Goal: Register for event/course

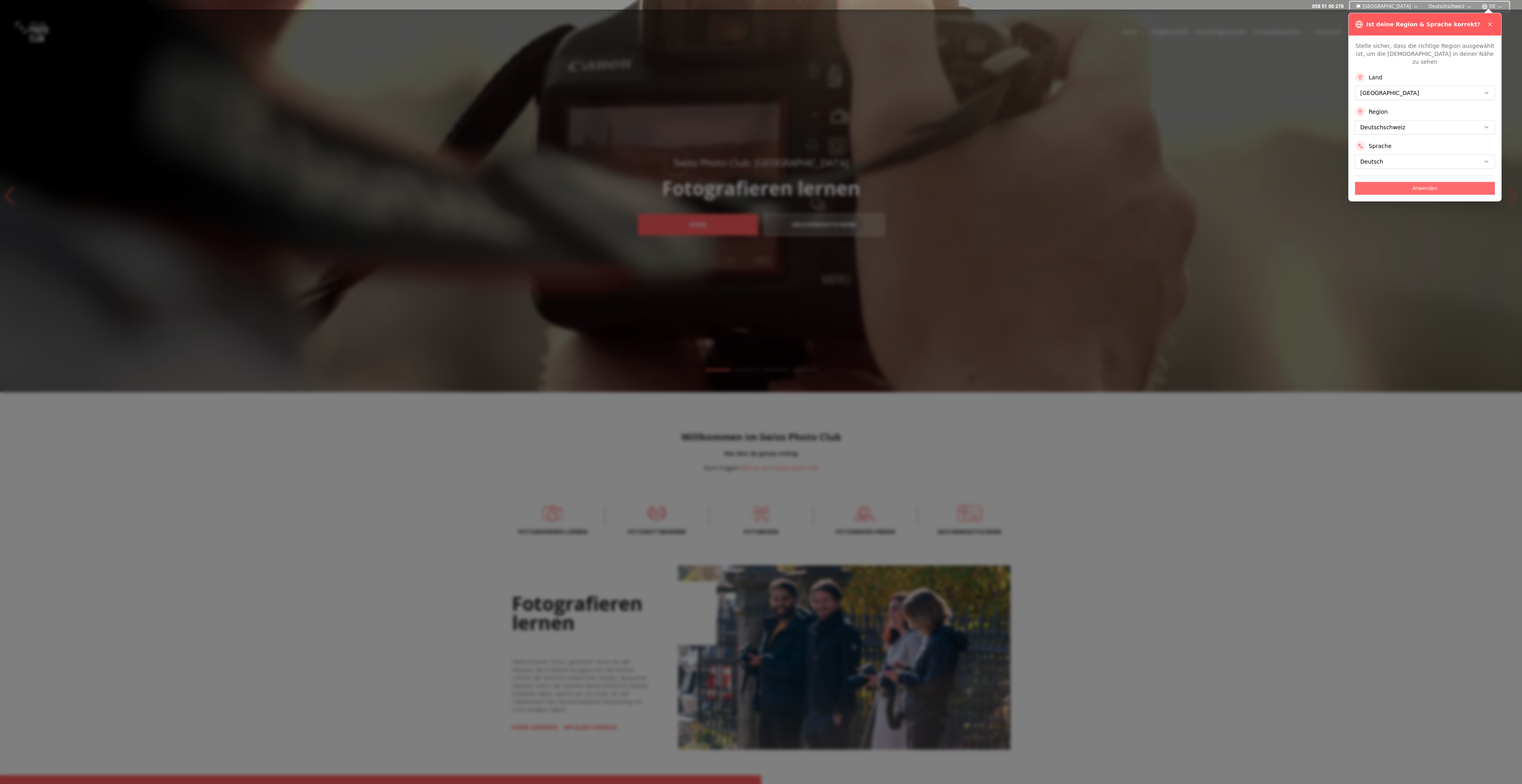
click at [1433, 182] on button "Anwenden" at bounding box center [1424, 188] width 140 height 13
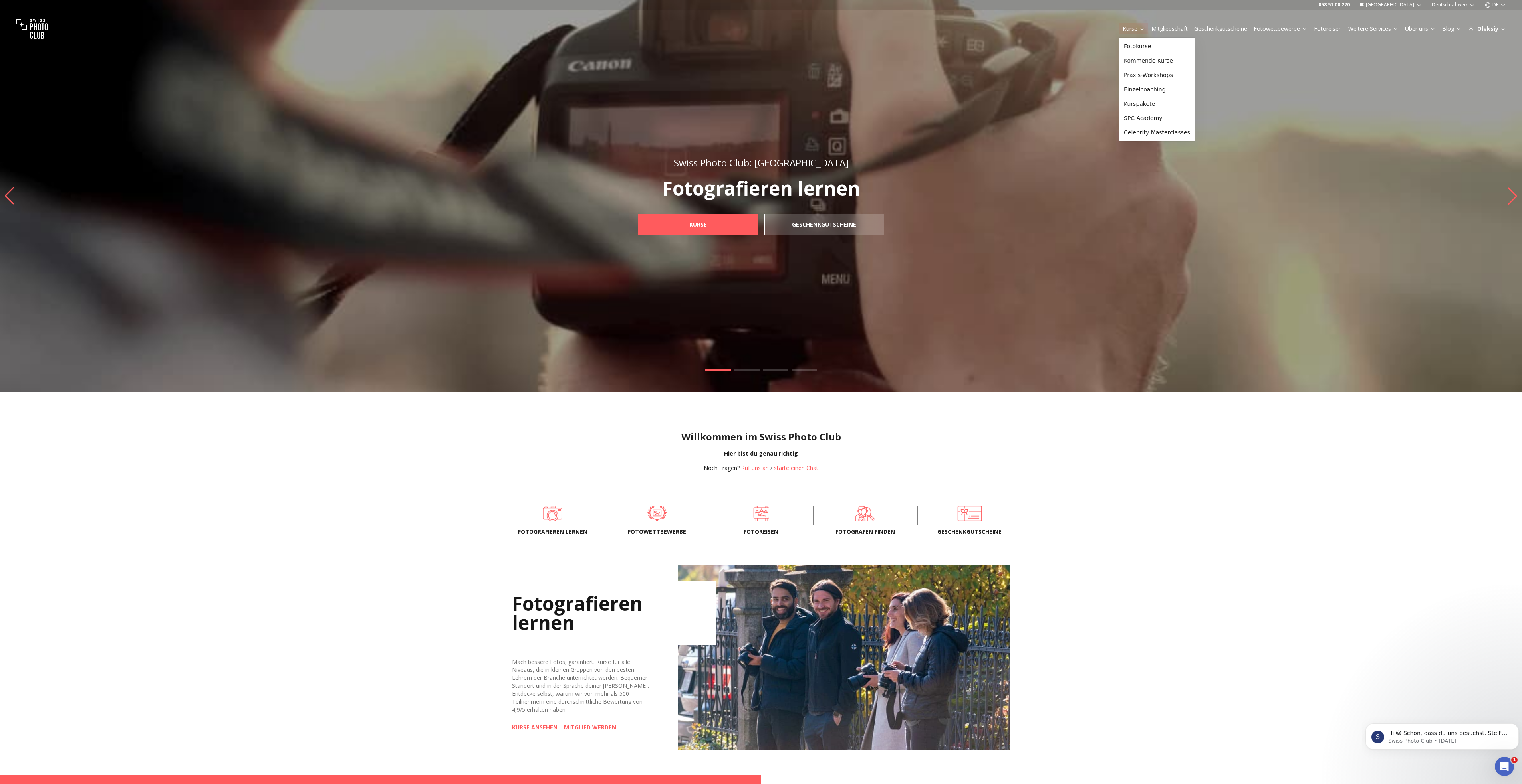
click at [1142, 27] on icon at bounding box center [1142, 28] width 6 height 6
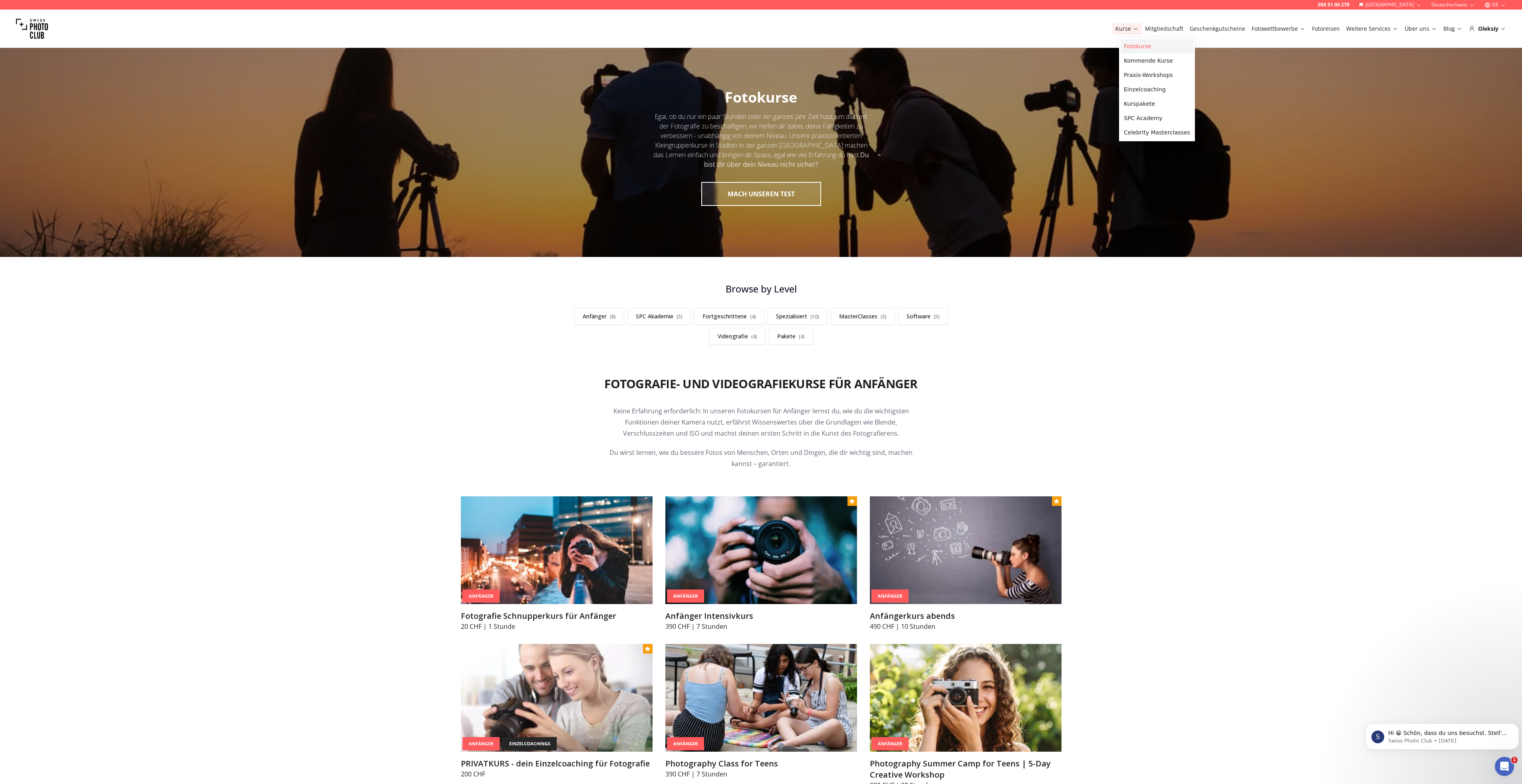
click at [1139, 45] on link "Fotokurse" at bounding box center [1157, 46] width 73 height 14
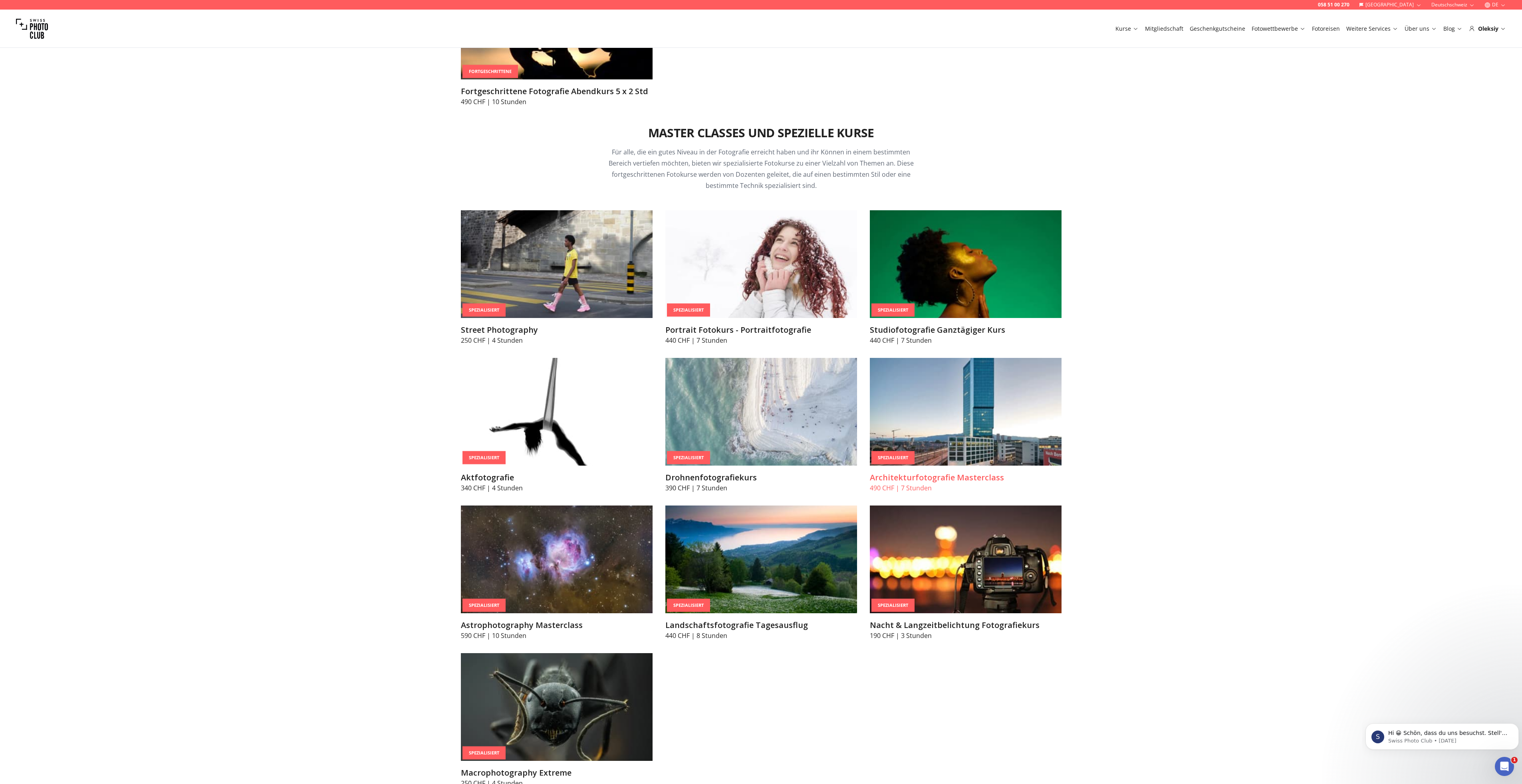
scroll to position [2499, 0]
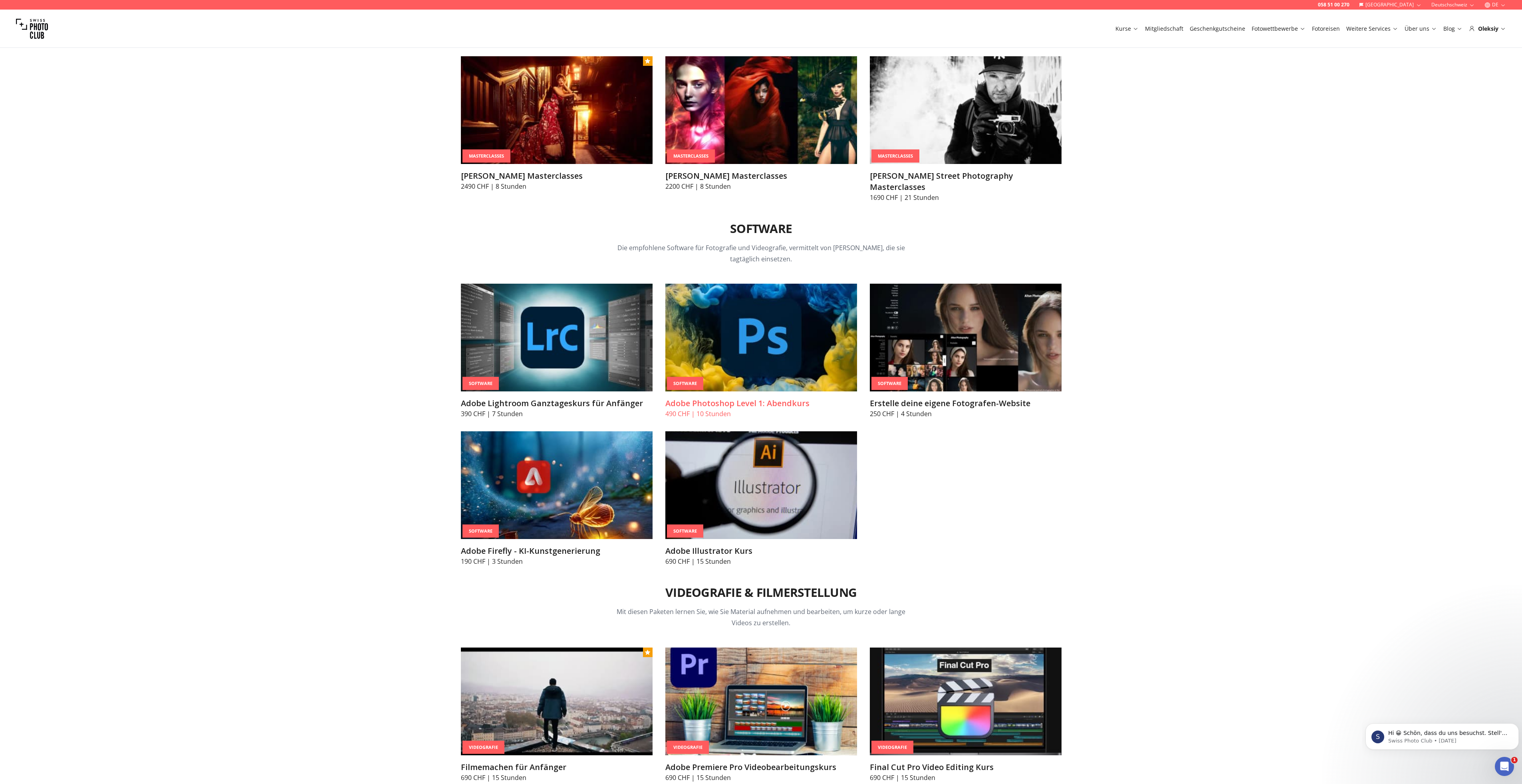
click at [747, 398] on h3 "Adobe Photoshop Level 1: Abendkurs" at bounding box center [761, 403] width 192 height 11
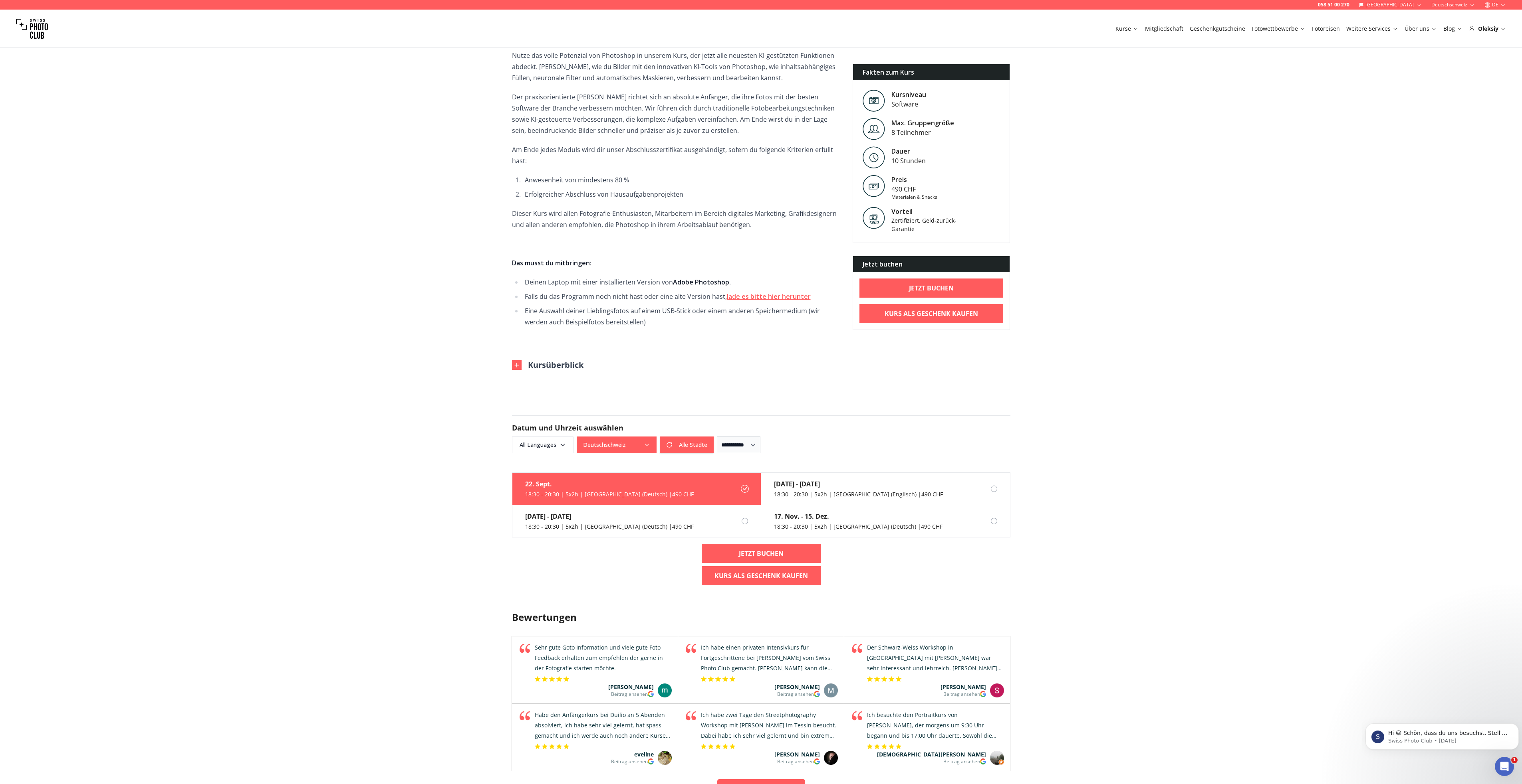
scroll to position [266, 0]
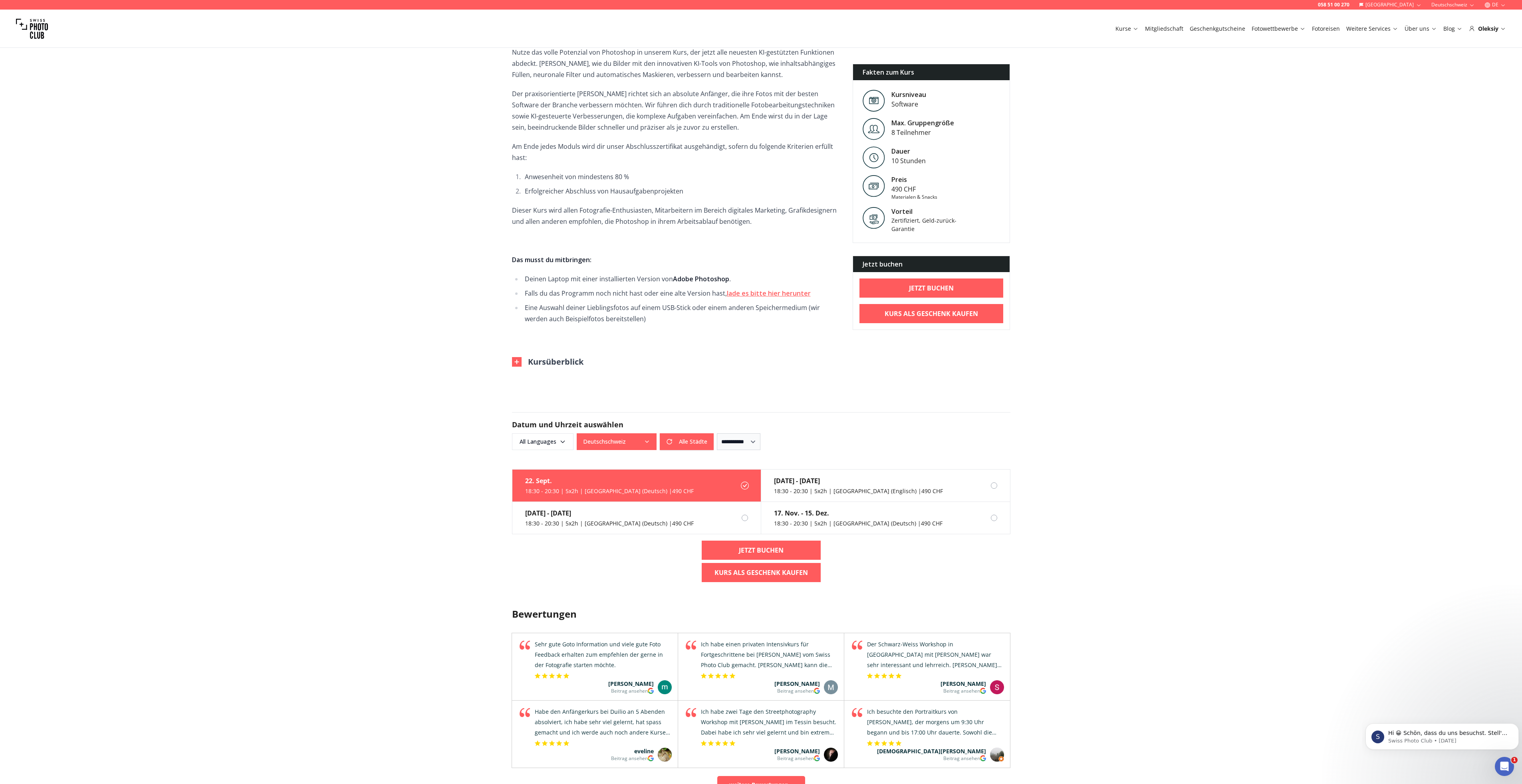
click at [646, 441] on icon "button" at bounding box center [646, 441] width 6 height 6
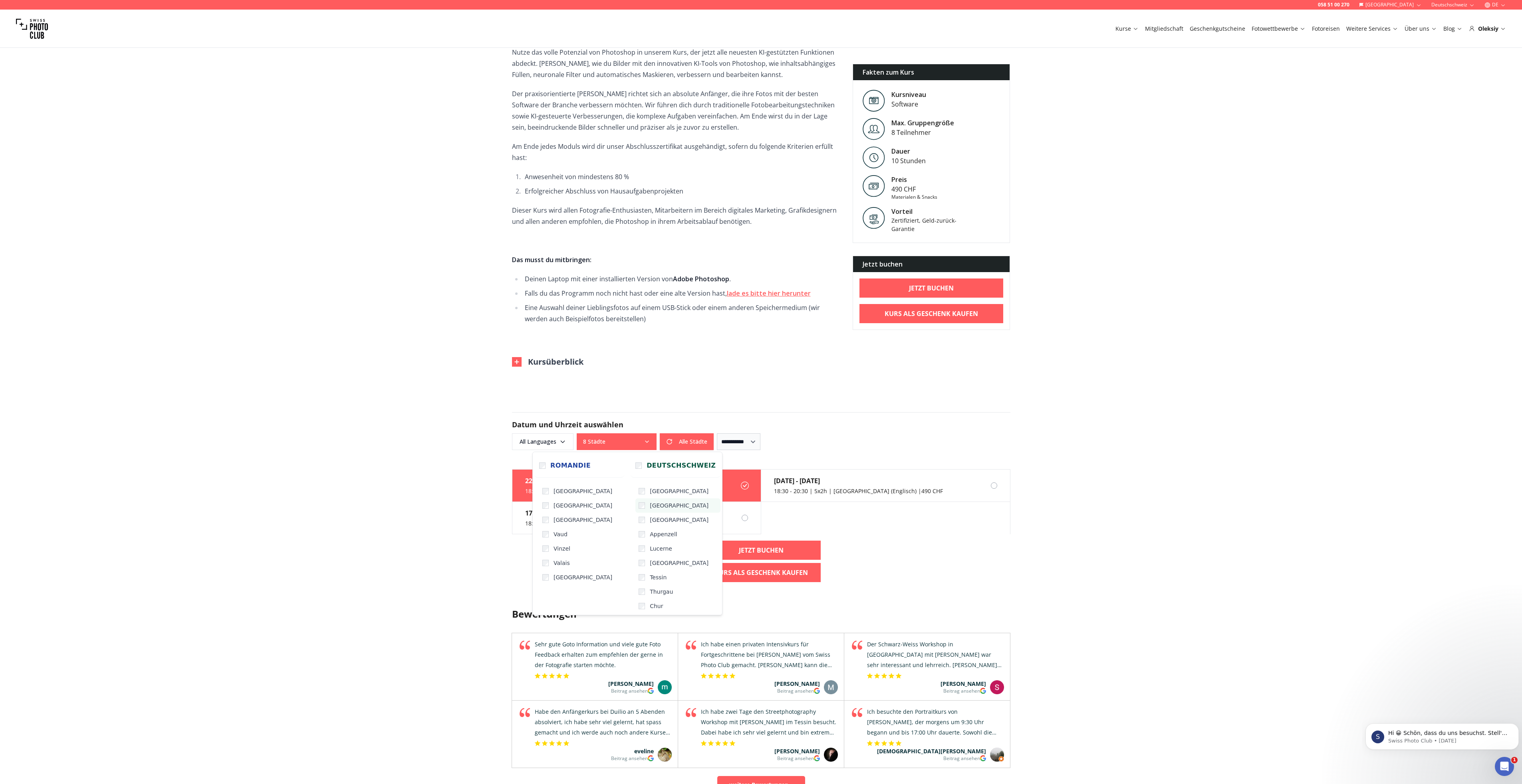
click at [635, 502] on label "[GEOGRAPHIC_DATA]" at bounding box center [678, 506] width 85 height 14
click at [685, 443] on button "Alle Städte" at bounding box center [687, 442] width 54 height 16
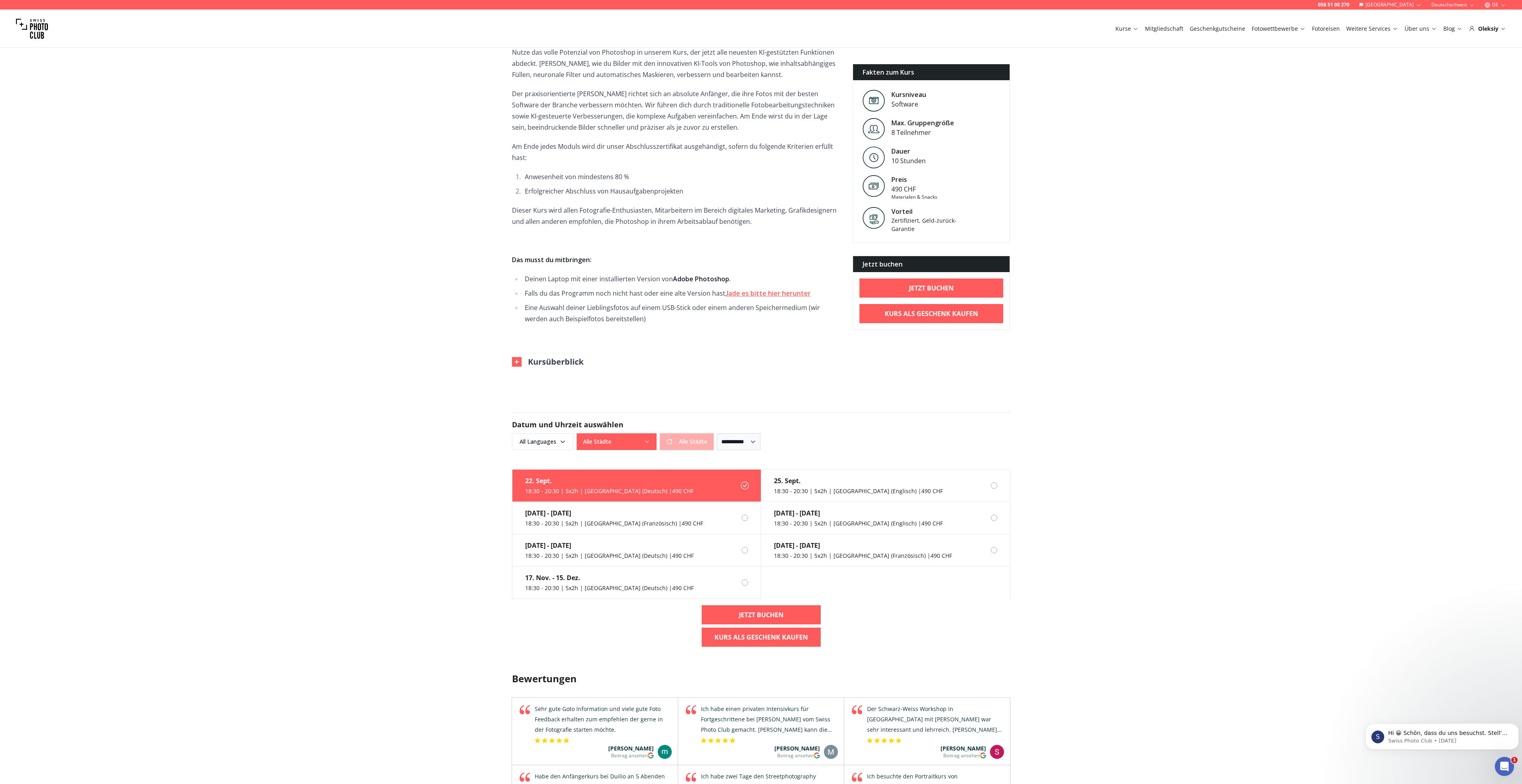
click at [626, 485] on div "22. Sept." at bounding box center [609, 481] width 168 height 10
click at [530, 487] on div "[DATE] 18:30 - 20:30 | 5x2h | [GEOGRAPHIC_DATA] (Deutsch) | 490 CHF" at bounding box center [603, 486] width 181 height 32
click at [1493, 30] on div "Oleksiy" at bounding box center [1488, 29] width 37 height 8
click at [1499, 30] on div "Oleksiy" at bounding box center [1488, 29] width 37 height 8
click at [1501, 30] on icon at bounding box center [1503, 28] width 6 height 6
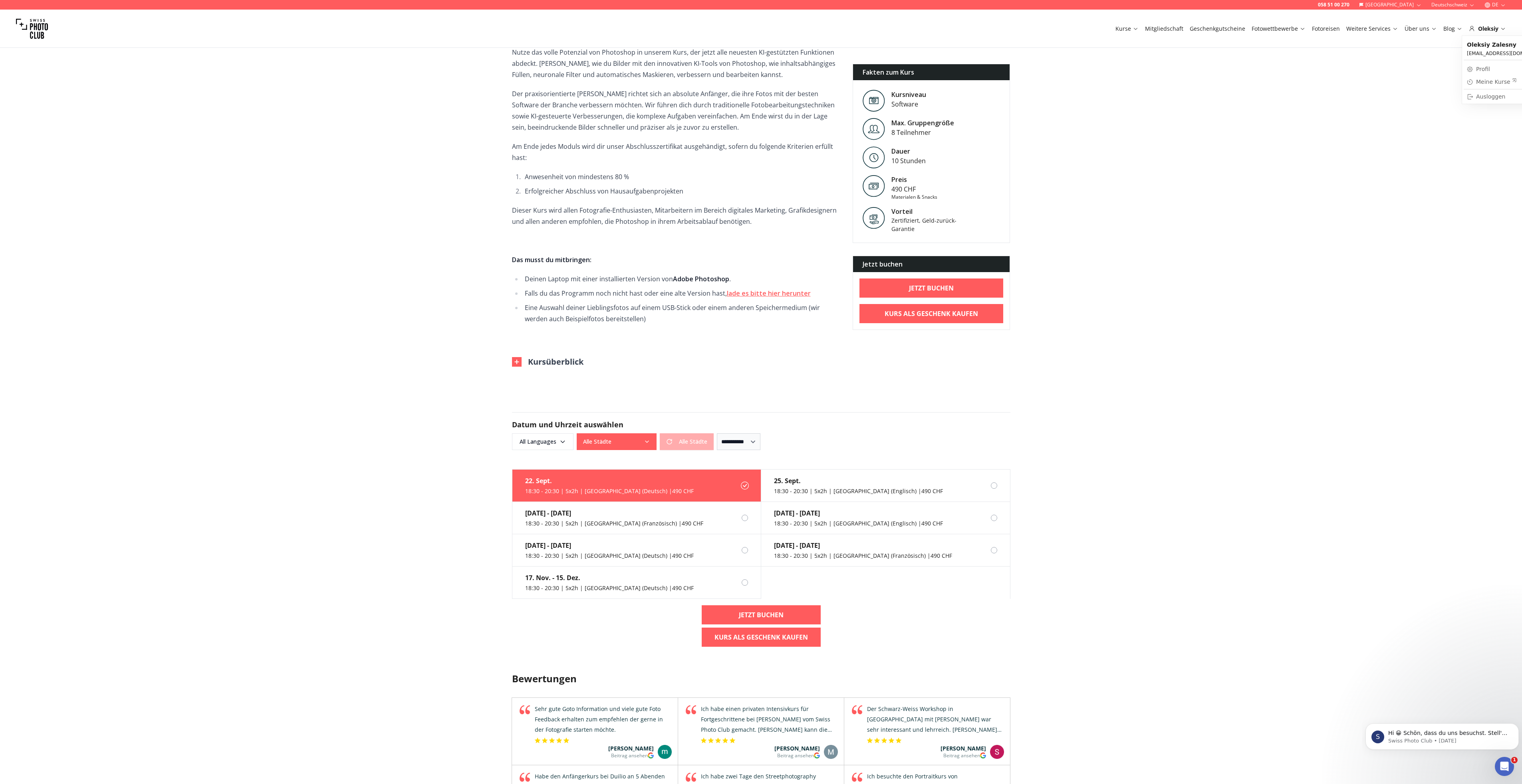
click at [1487, 82] on div "Meine Kurse" at bounding box center [1496, 82] width 41 height 8
